Goal: Task Accomplishment & Management: Manage account settings

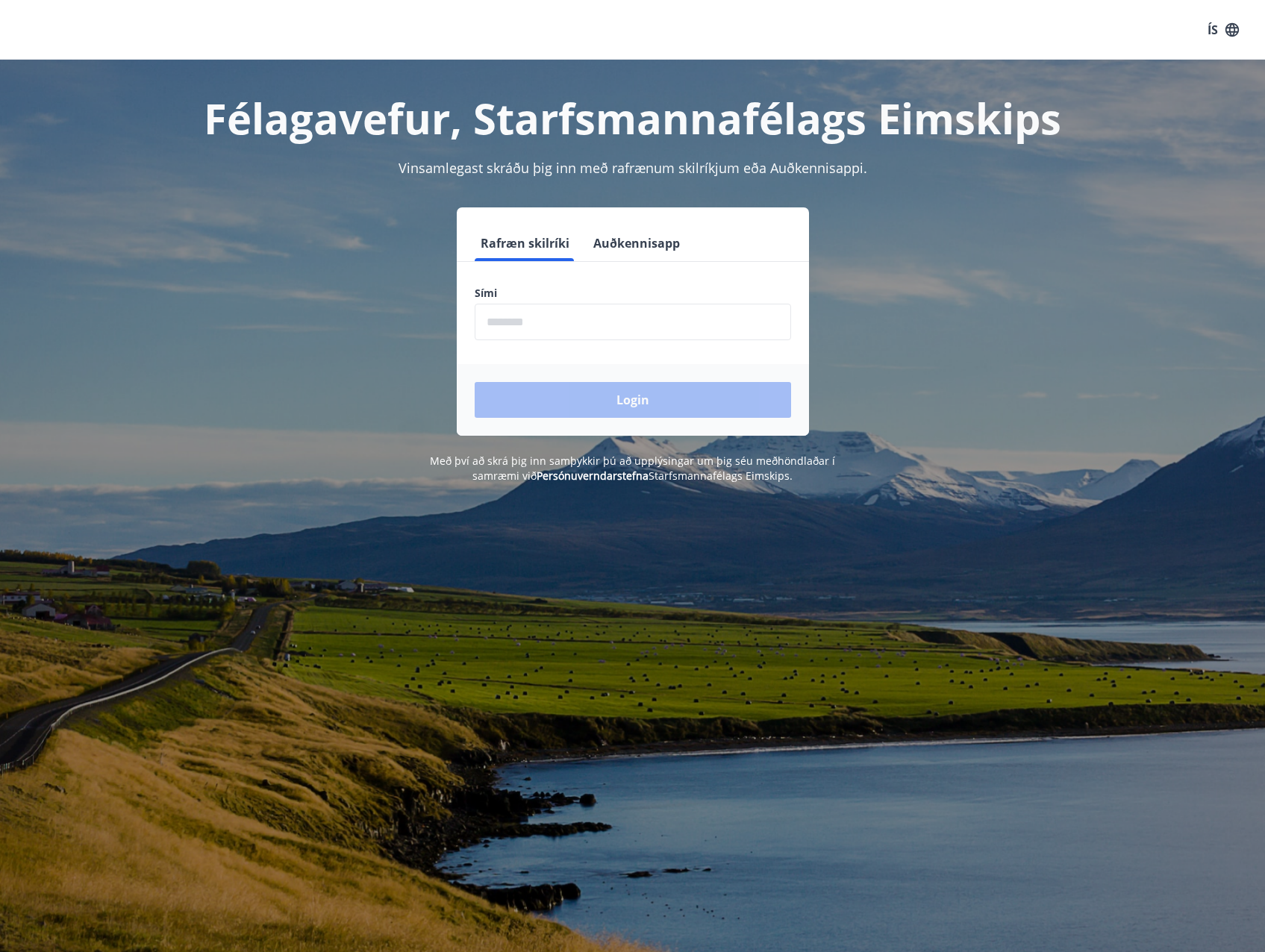
click at [564, 321] on input "phone" at bounding box center [633, 322] width 316 height 37
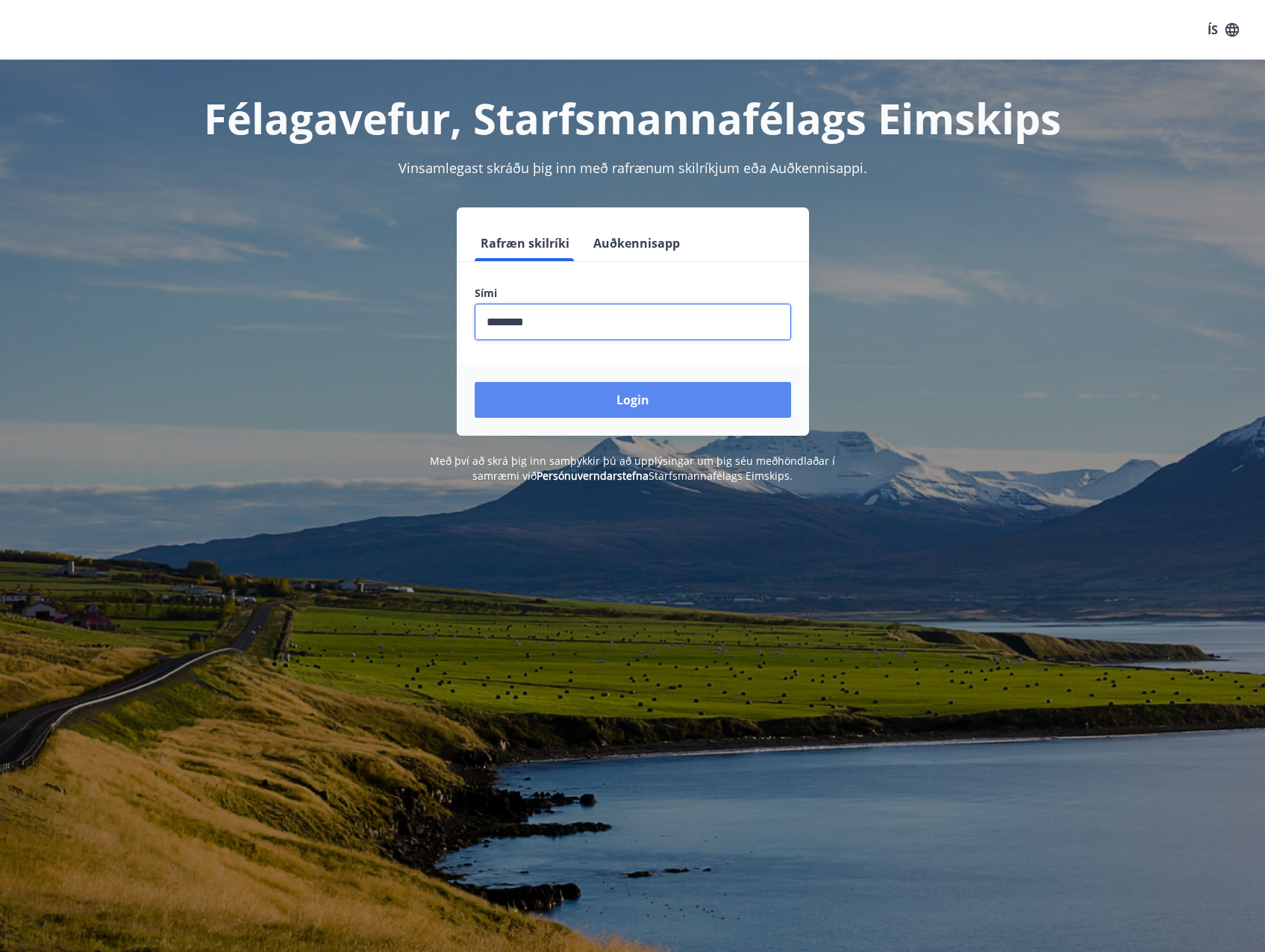
type input "********"
click at [603, 403] on button "Login" at bounding box center [633, 400] width 316 height 36
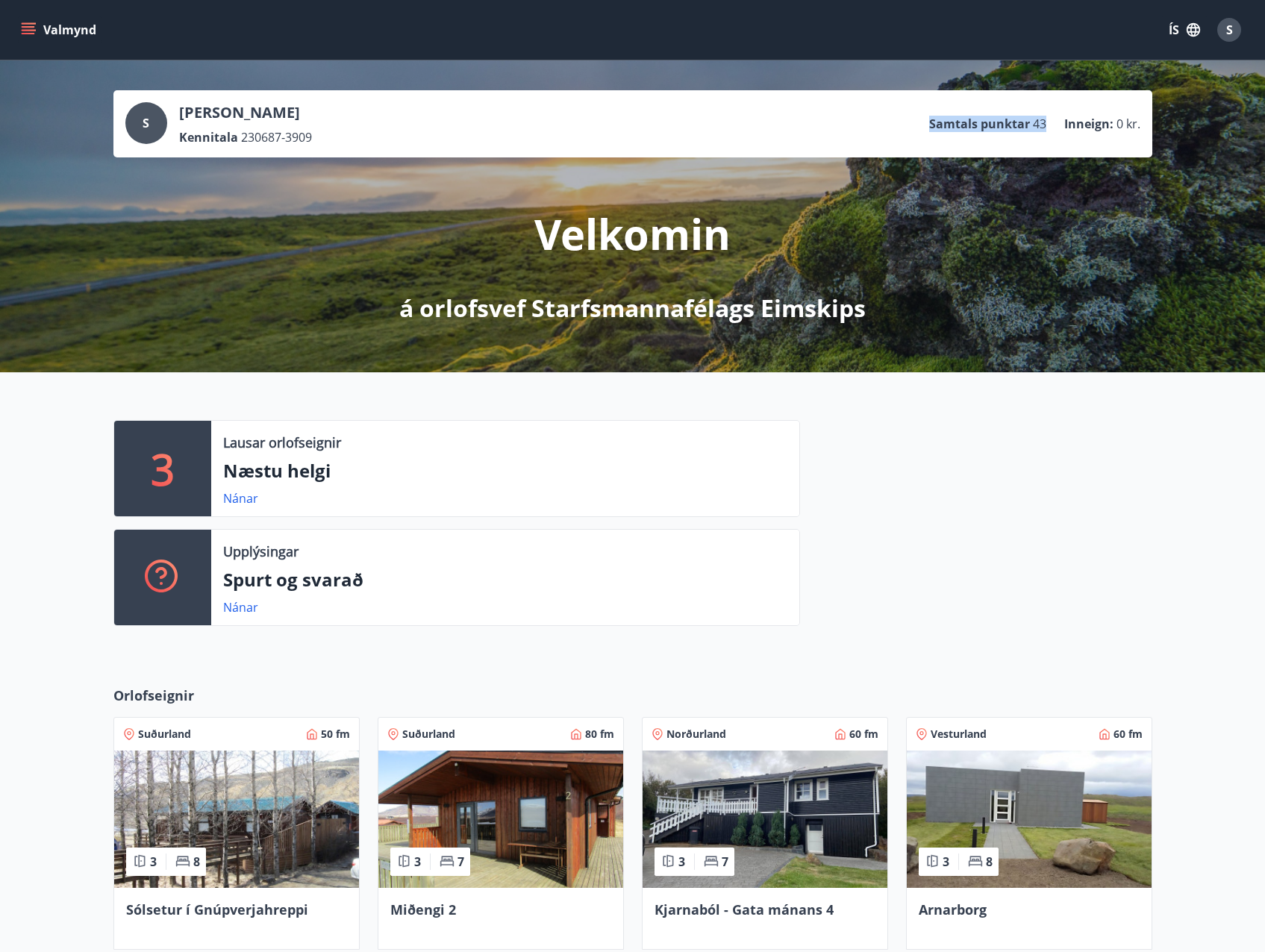
drag, startPoint x: 934, startPoint y: 124, endPoint x: 1050, endPoint y: 126, distance: 116.0
click at [1050, 126] on ul "Samtals punktar 43 Inneign : 0 kr." at bounding box center [1035, 124] width 211 height 28
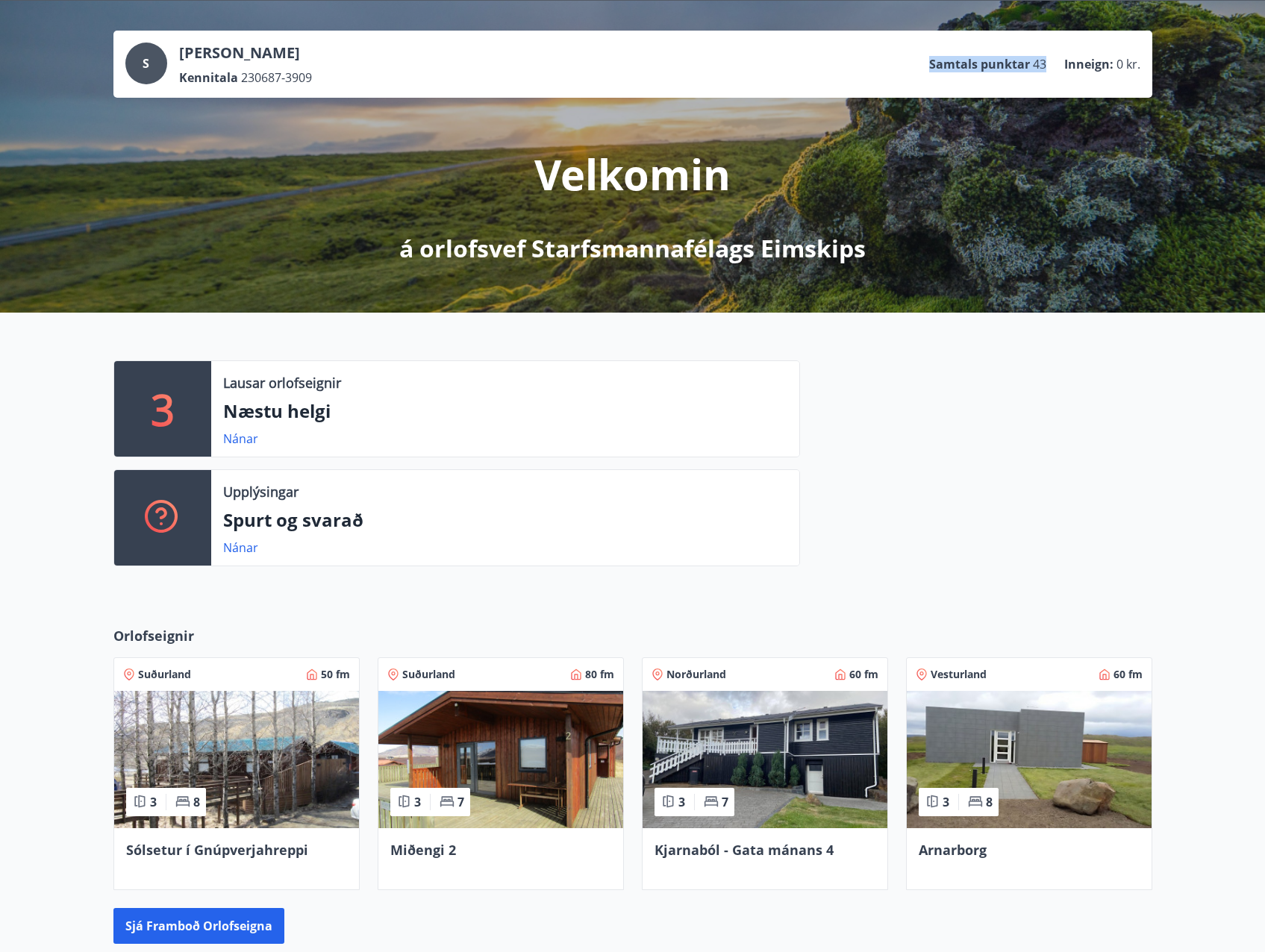
scroll to position [149, 0]
